Goal: Task Accomplishment & Management: Use online tool/utility

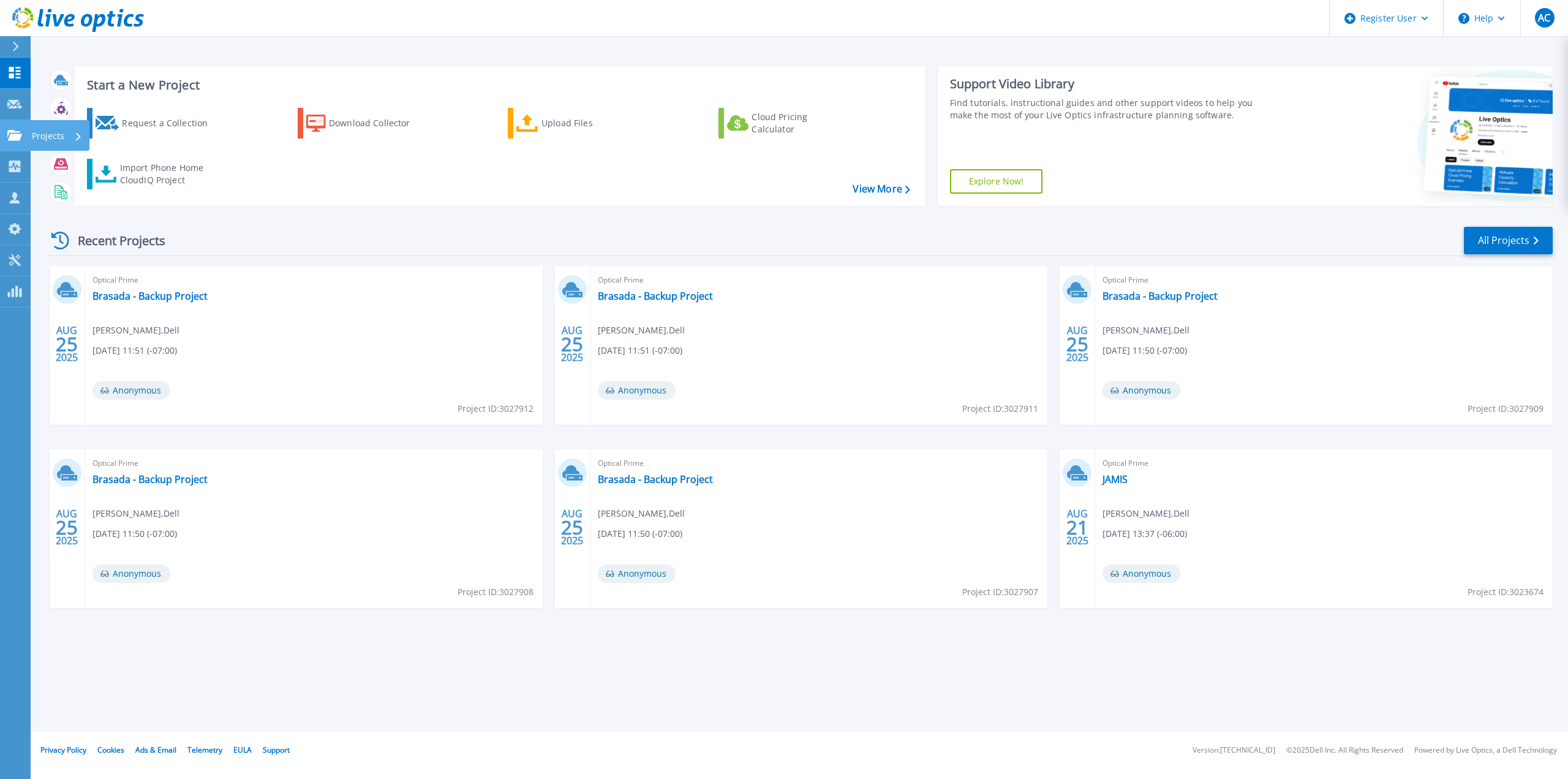
click at [16, 132] on icon at bounding box center [15, 135] width 15 height 11
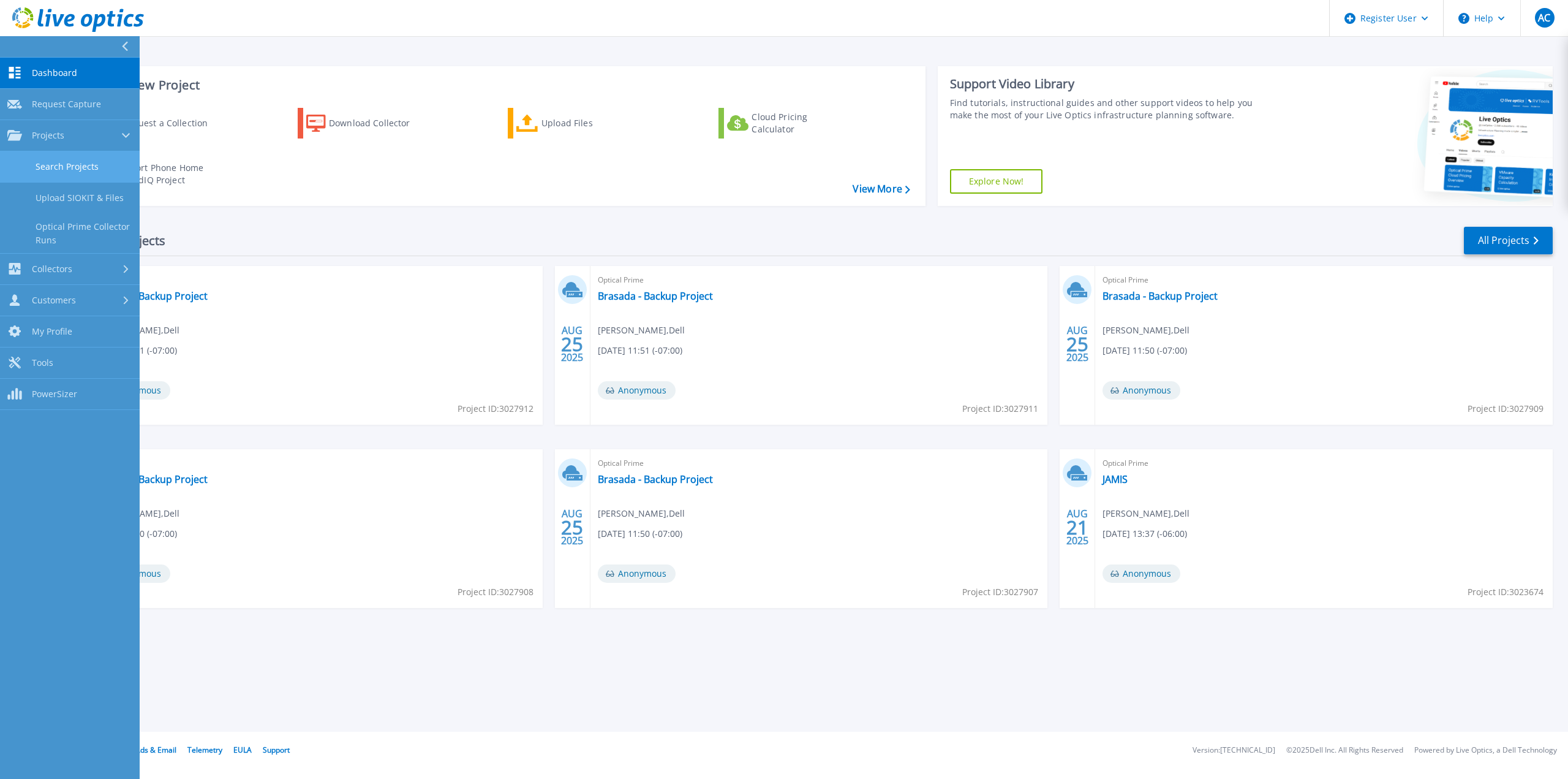
click at [58, 173] on link "Search Projects" at bounding box center [70, 167] width 140 height 31
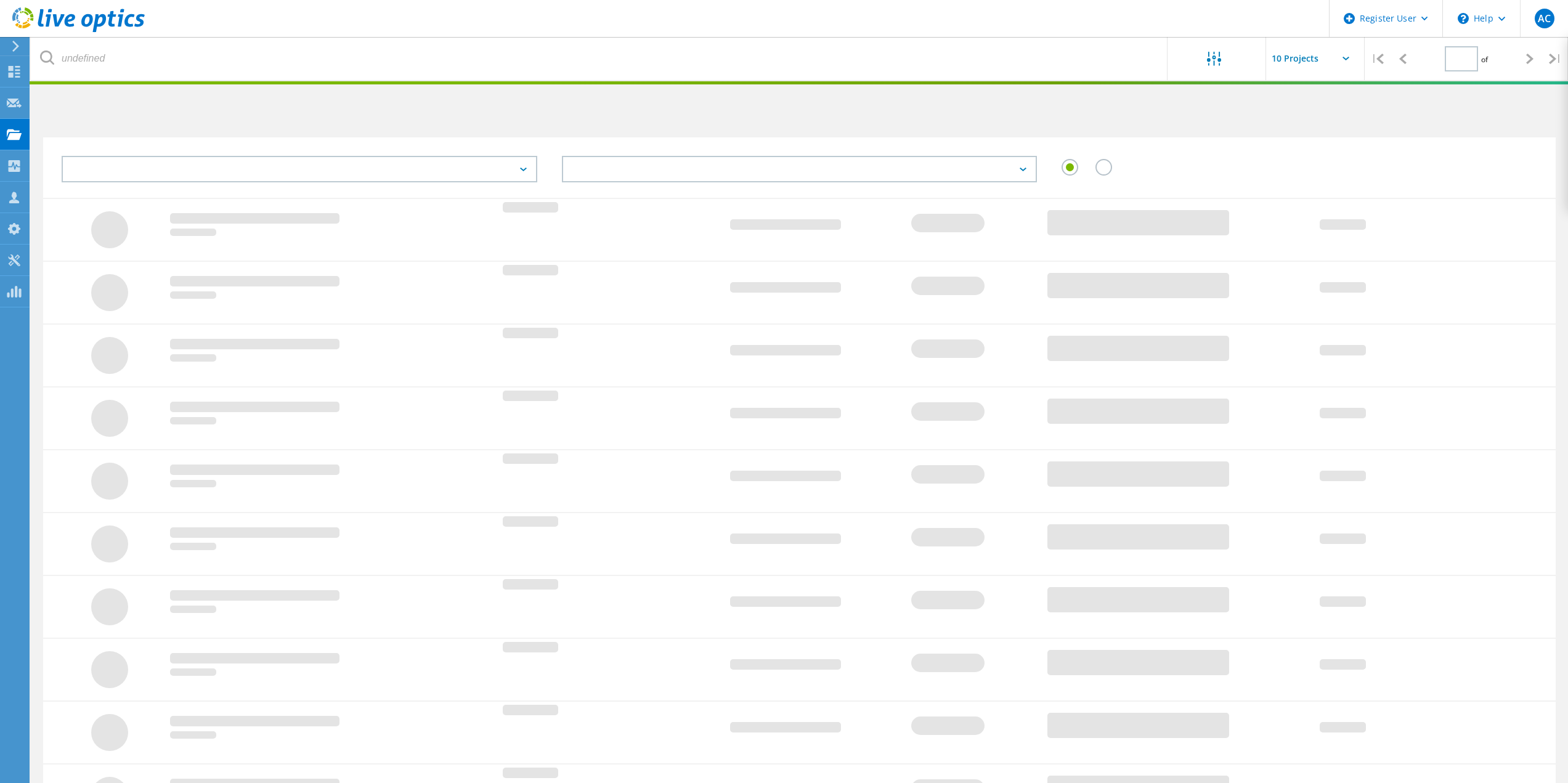
type input "1"
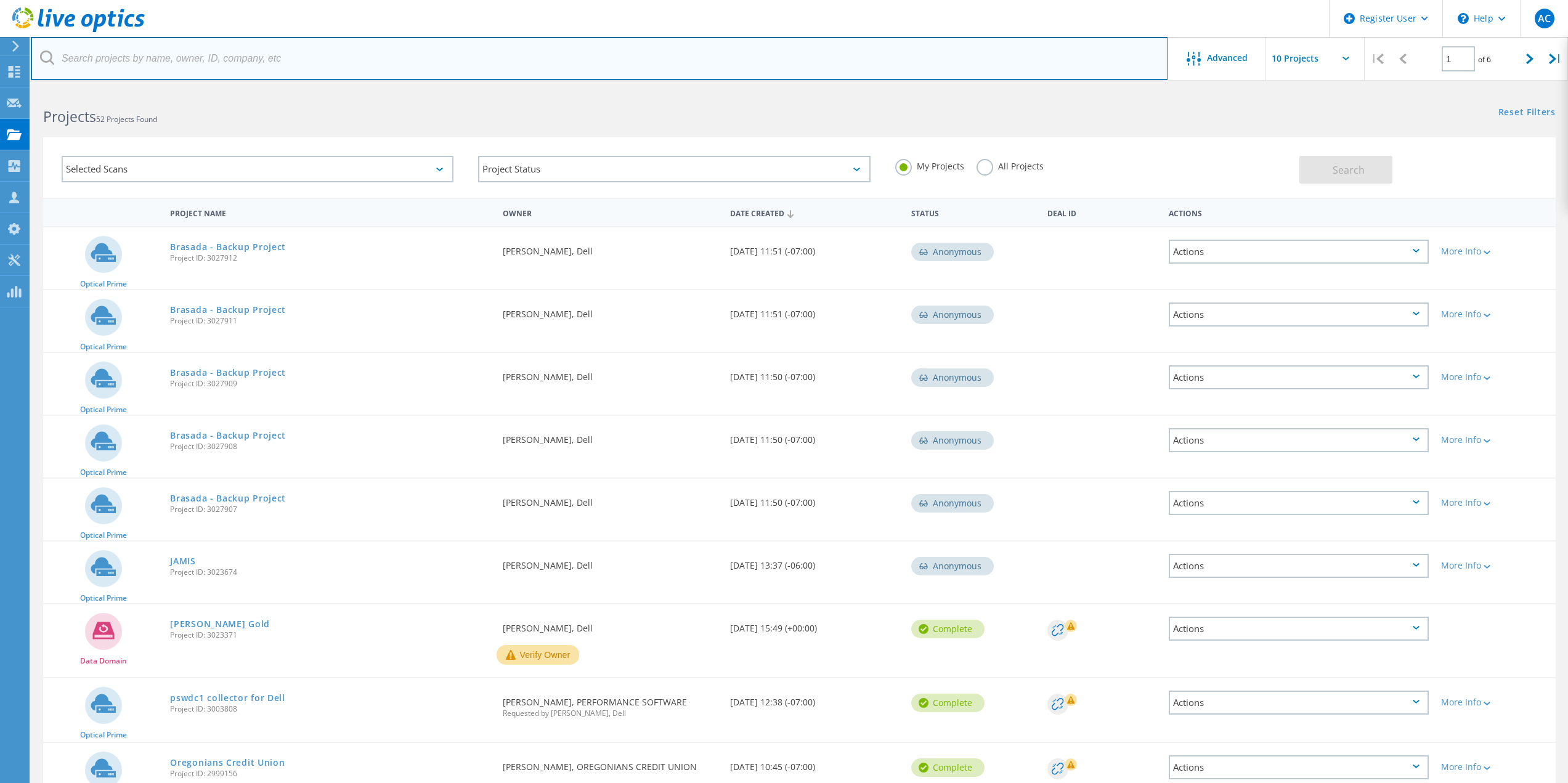
click at [178, 61] on input "text" at bounding box center [599, 58] width 1137 height 43
paste input "[EMAIL_ADDRESS][DOMAIN_NAME]"
type input "[EMAIL_ADDRESS][DOMAIN_NAME]"
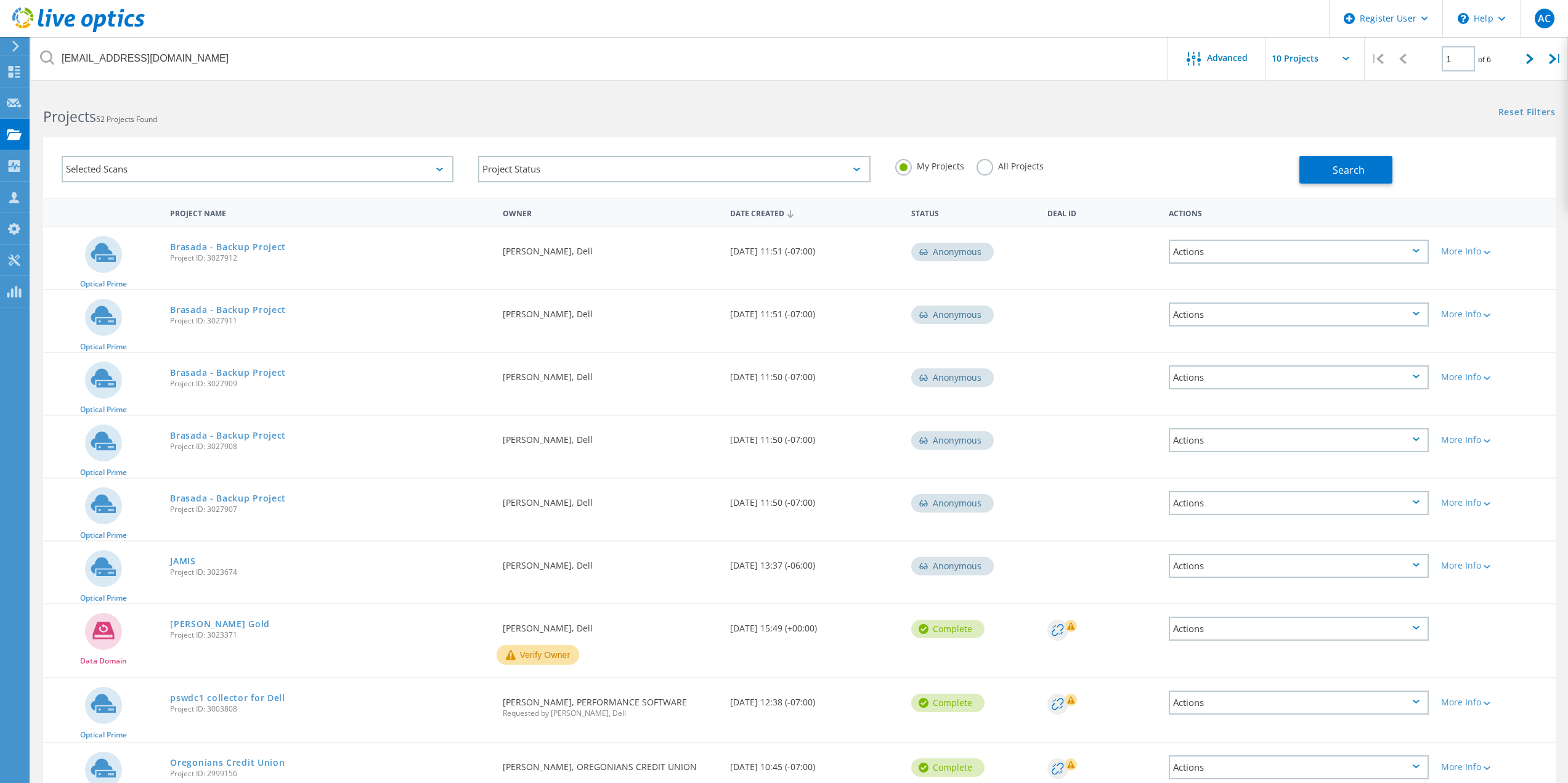
click at [983, 164] on label "All Projects" at bounding box center [1009, 165] width 67 height 12
click at [0, 0] on input "All Projects" at bounding box center [0, 0] width 0 height 0
click at [1314, 174] on button "Search" at bounding box center [1346, 169] width 93 height 27
